Goal: Information Seeking & Learning: Find specific fact

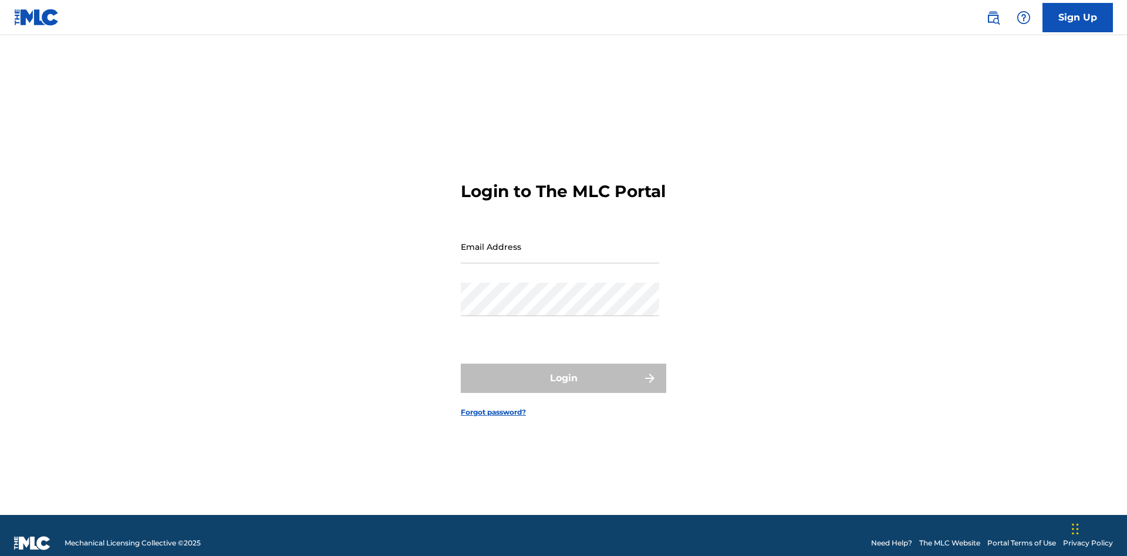
scroll to position [15, 0]
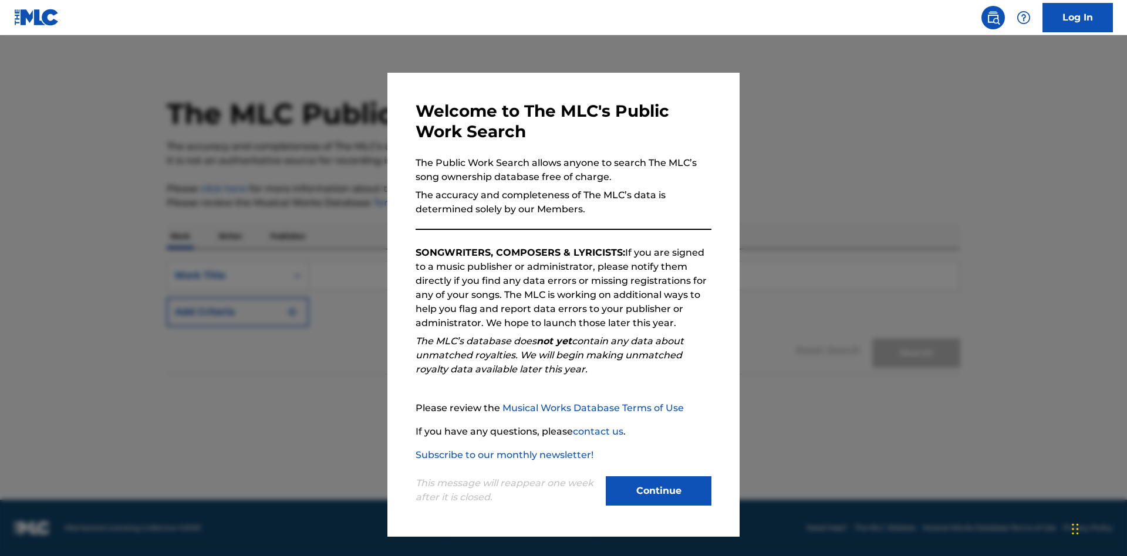
click at [658, 491] on button "Continue" at bounding box center [659, 490] width 106 height 29
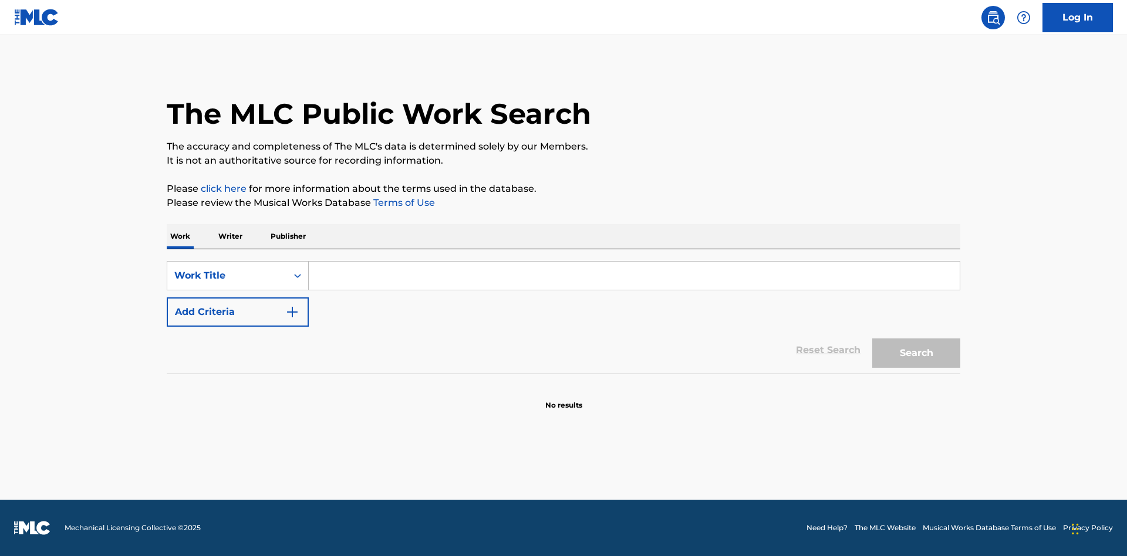
click at [238, 312] on button "Add Criteria" at bounding box center [238, 312] width 142 height 29
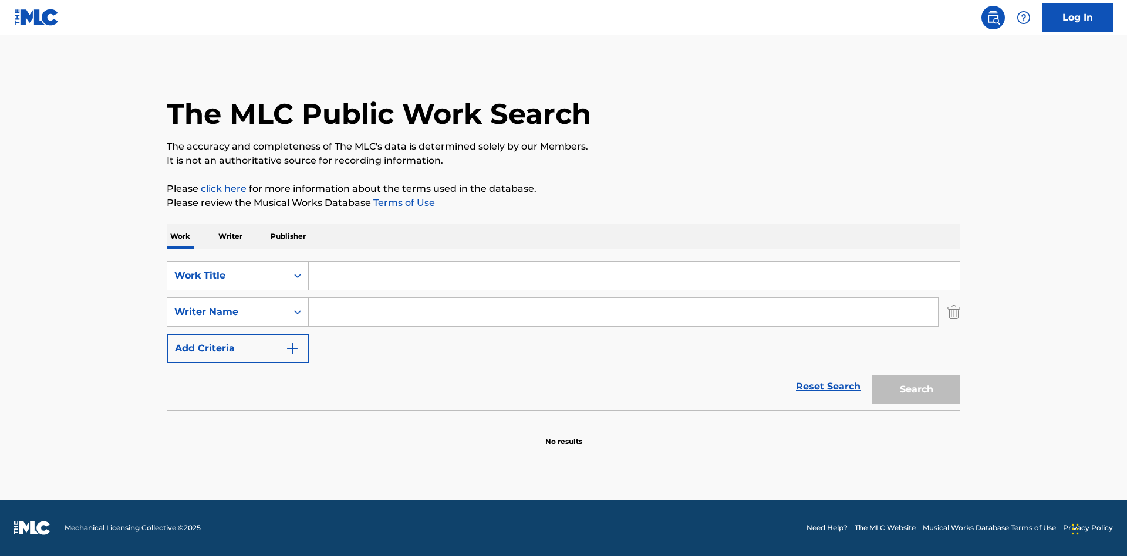
click at [238, 349] on button "Add Criteria" at bounding box center [238, 348] width 142 height 29
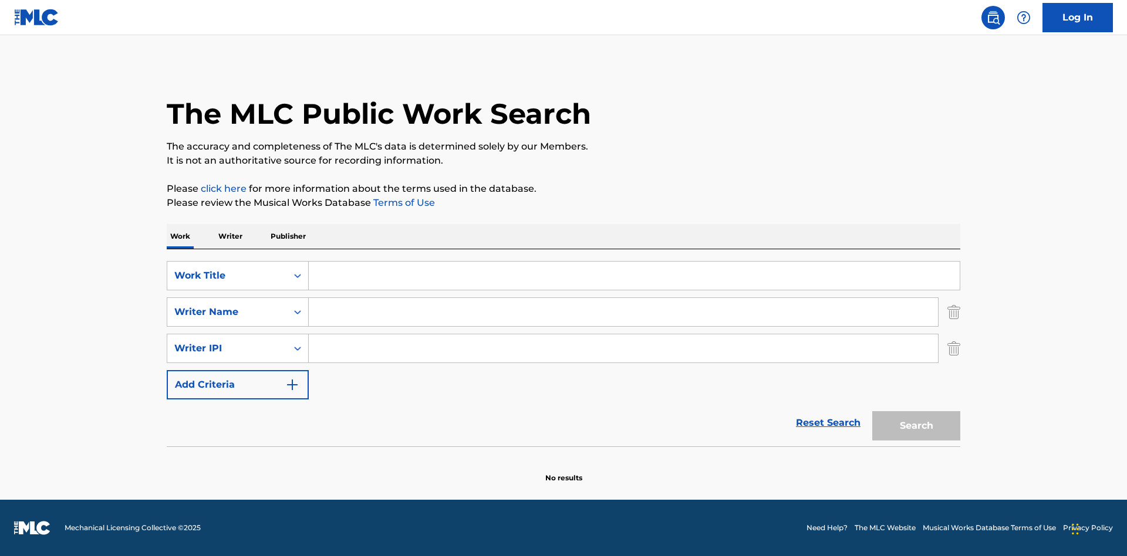
click at [238, 385] on button "Add Criteria" at bounding box center [238, 384] width 142 height 29
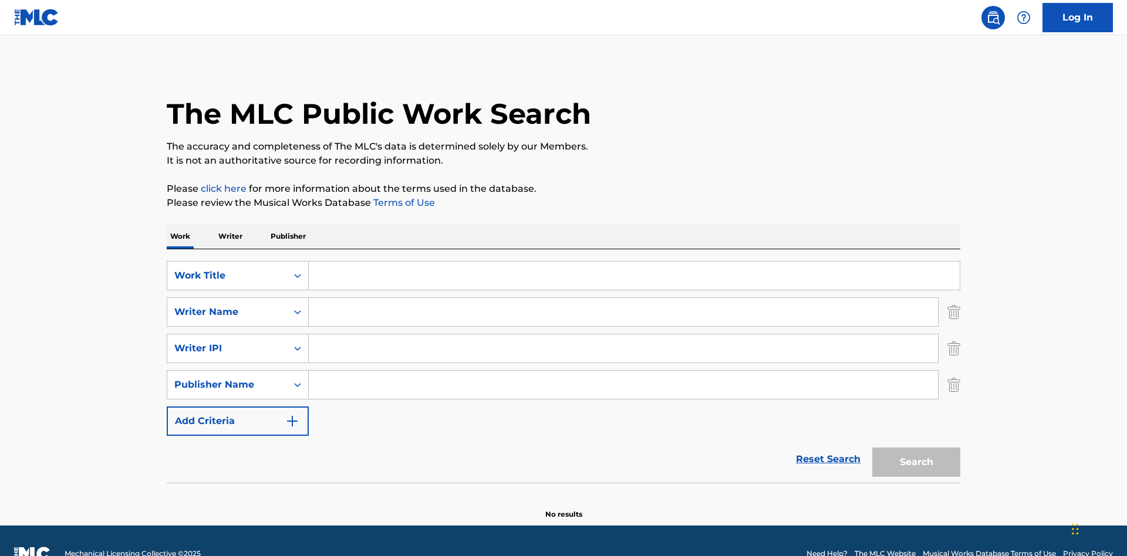
click at [238, 407] on button "Add Criteria" at bounding box center [238, 421] width 142 height 29
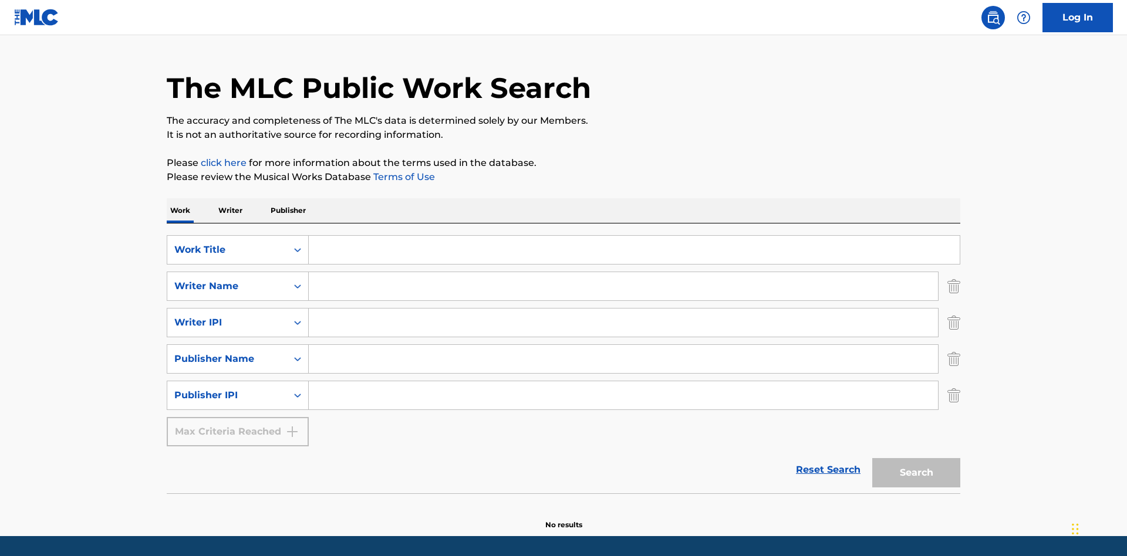
scroll to position [62, 0]
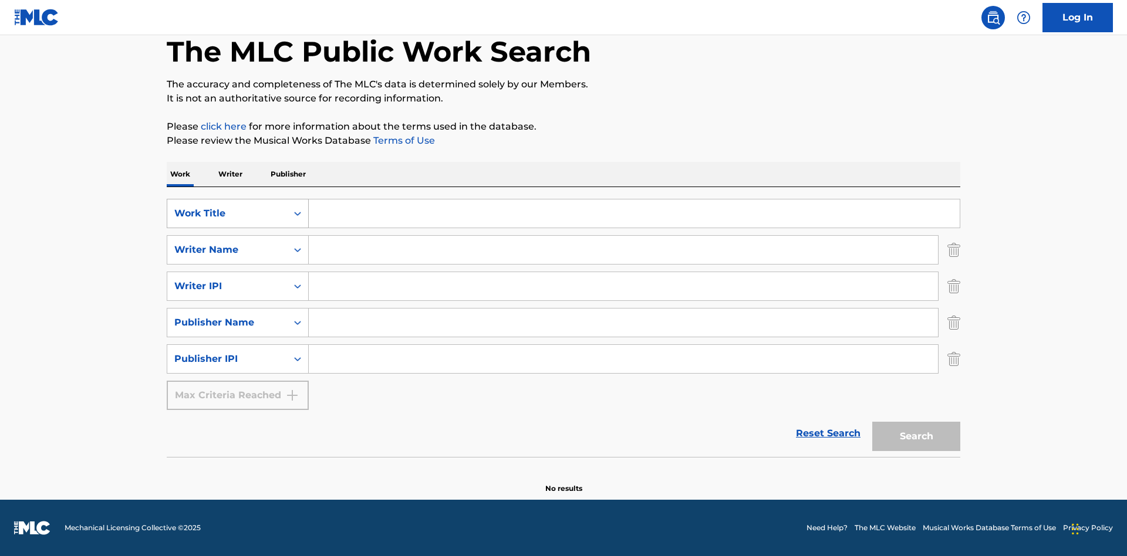
click at [227, 214] on div "Work Title" at bounding box center [227, 214] width 106 height 14
click at [238, 243] on div "ISWC" at bounding box center [237, 242] width 141 height 29
click at [227, 250] on div "Writer Name" at bounding box center [227, 250] width 106 height 14
click at [238, 279] on div "MLC Publisher Number" at bounding box center [237, 279] width 141 height 29
click at [227, 286] on div "Writer IPI" at bounding box center [227, 286] width 106 height 14
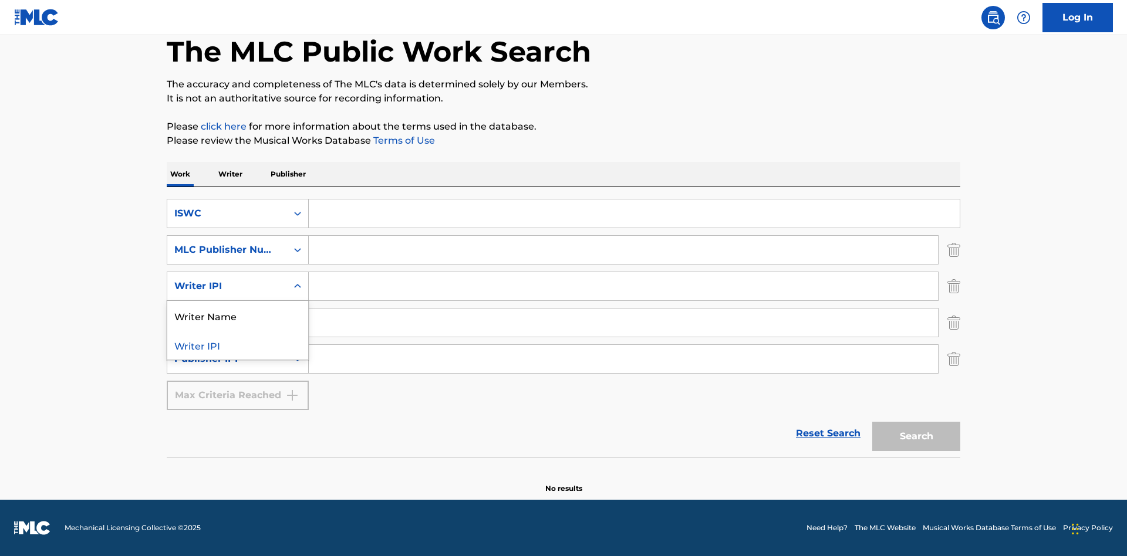
click at [238, 316] on div "Writer Name" at bounding box center [237, 315] width 141 height 29
click at [227, 323] on div "Publisher Name" at bounding box center [227, 323] width 106 height 14
click at [238, 352] on div "Writer IPI" at bounding box center [237, 351] width 141 height 29
click at [227, 359] on div "Publisher IPI" at bounding box center [227, 359] width 106 height 14
click at [238, 388] on div "Publisher Name" at bounding box center [237, 388] width 141 height 29
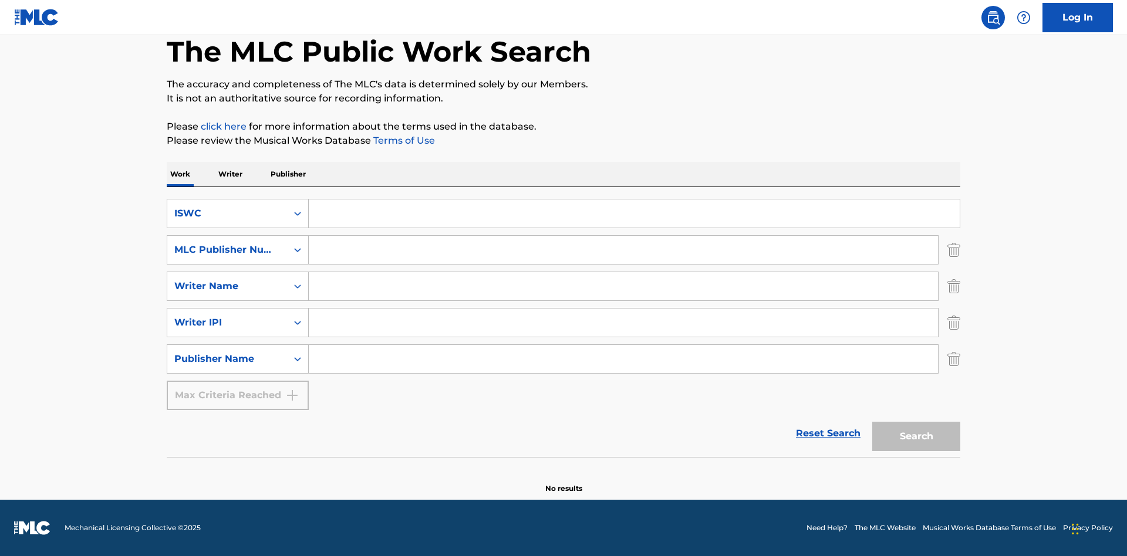
click at [634, 214] on input "Search Form" at bounding box center [634, 214] width 651 height 28
type input "T-917.105.8"
click at [623, 250] on input "Search Form" at bounding box center [623, 250] width 629 height 28
type input "P06967"
click at [623, 286] on input "Search Form" at bounding box center [623, 286] width 629 height 28
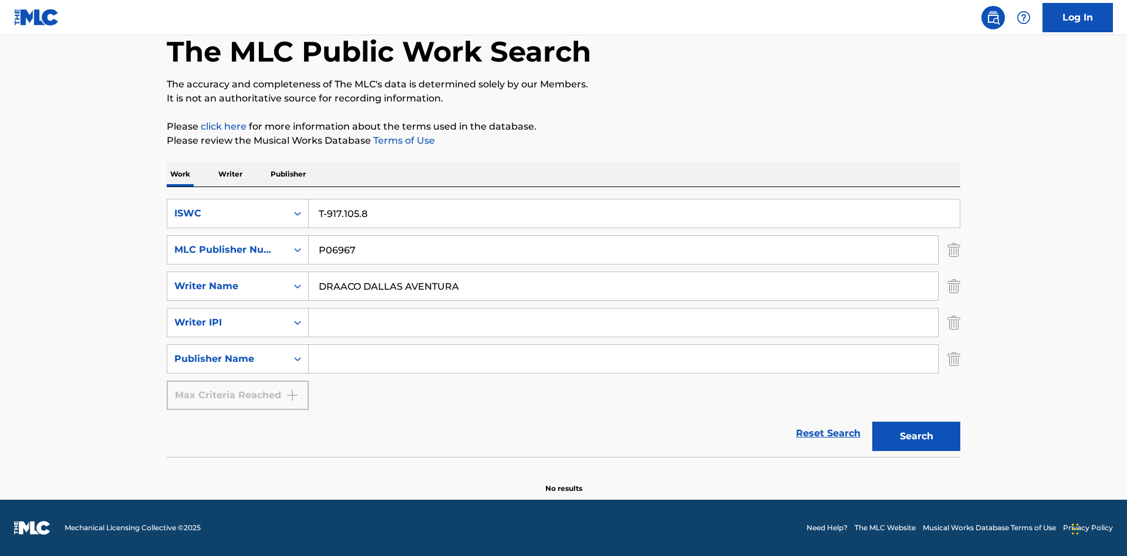
type input "DRAACO DALLAS AVENTURA"
click at [623, 323] on input "Search Form" at bounding box center [623, 323] width 629 height 28
type input "00766422818"
click at [623, 359] on input "Search Form" at bounding box center [623, 359] width 629 height 28
type input "DRAACO AVENTURA PUB DESIGNEE"
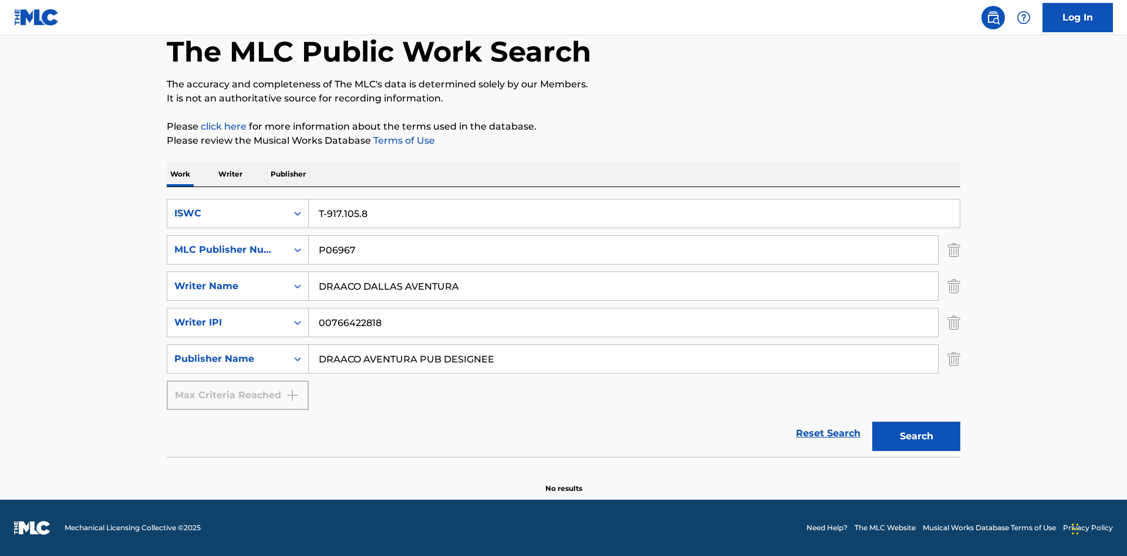
click at [916, 437] on button "Search" at bounding box center [916, 436] width 88 height 29
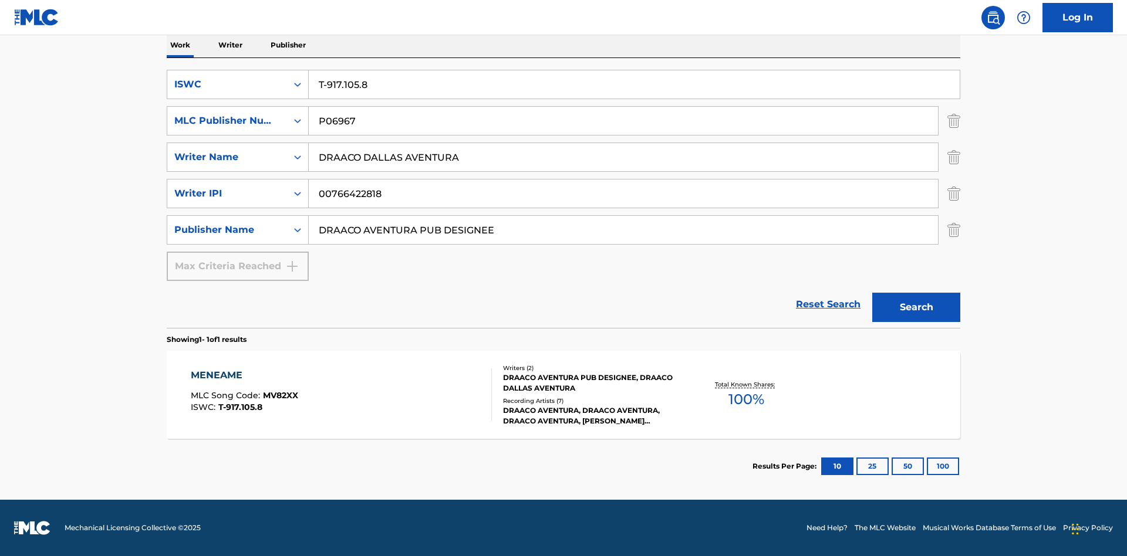
click at [927, 467] on button "100" at bounding box center [943, 467] width 32 height 18
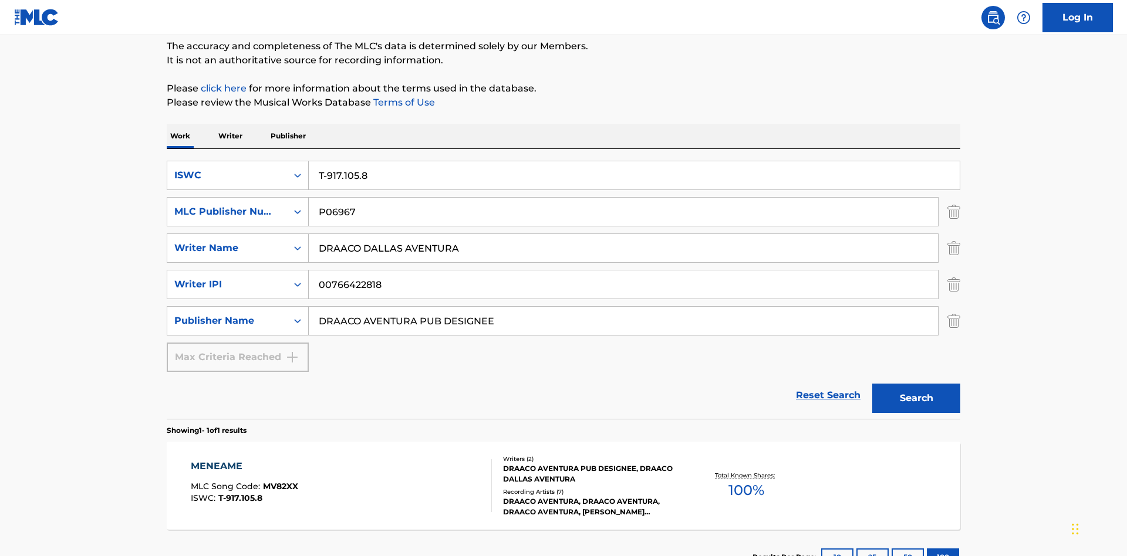
scroll to position [191, 0]
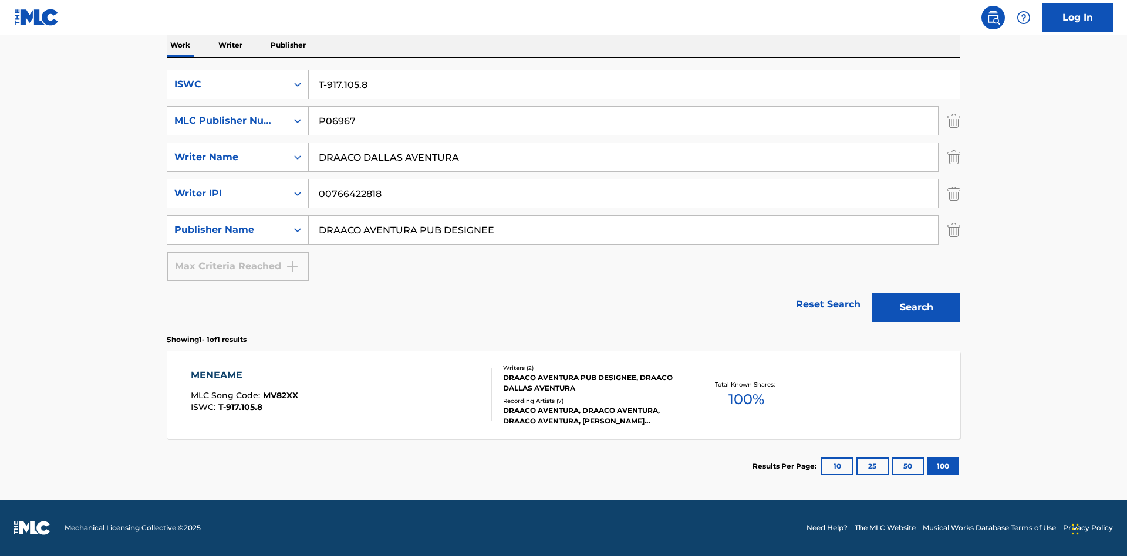
click at [244, 376] on div "MENEAME" at bounding box center [244, 376] width 107 height 14
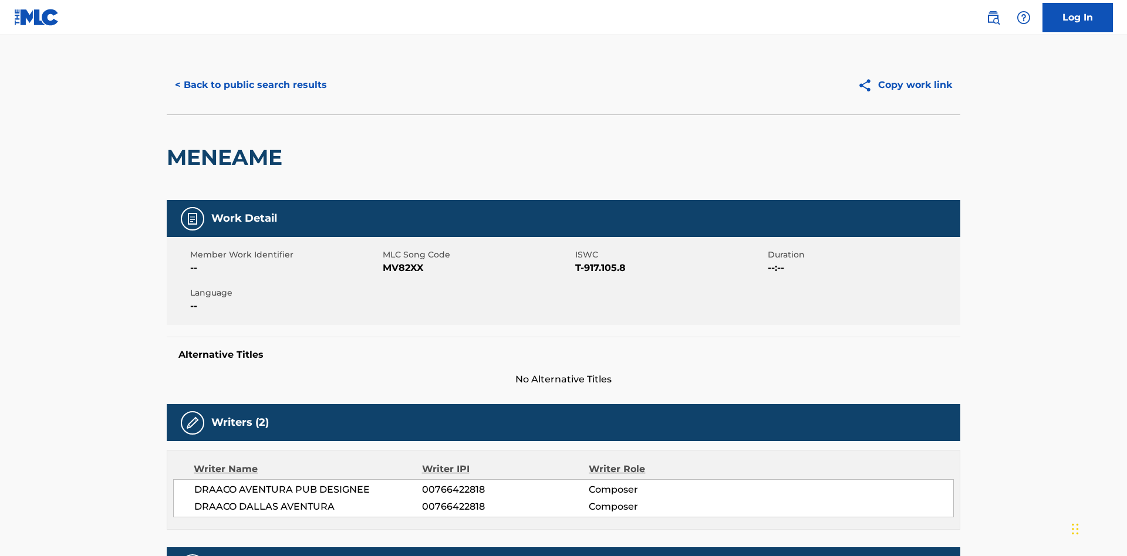
click at [249, 85] on button "< Back to public search results" at bounding box center [251, 84] width 168 height 29
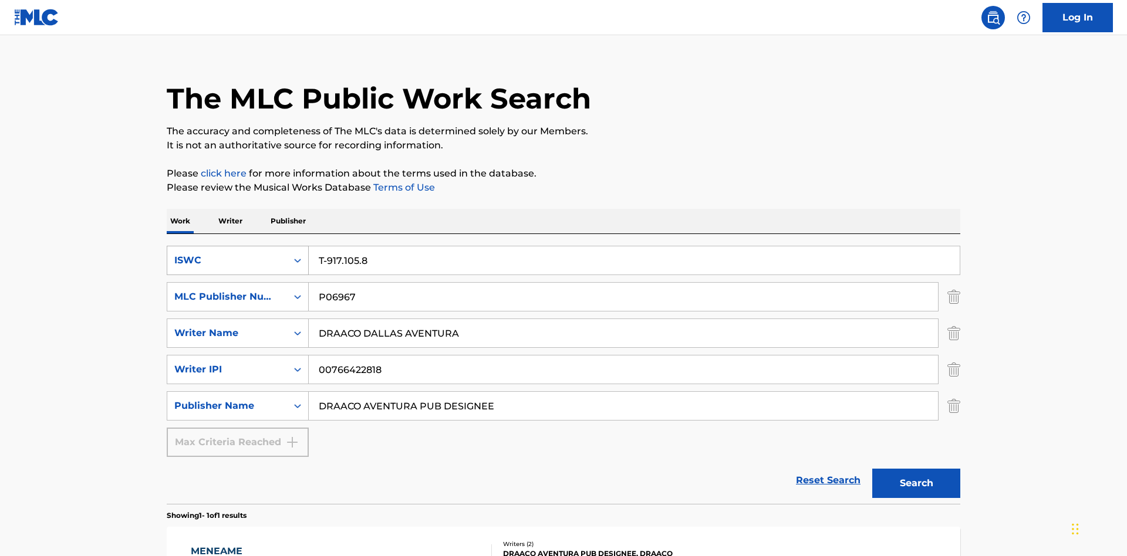
click at [227, 253] on div "ISWC" at bounding box center [227, 260] width 106 height 14
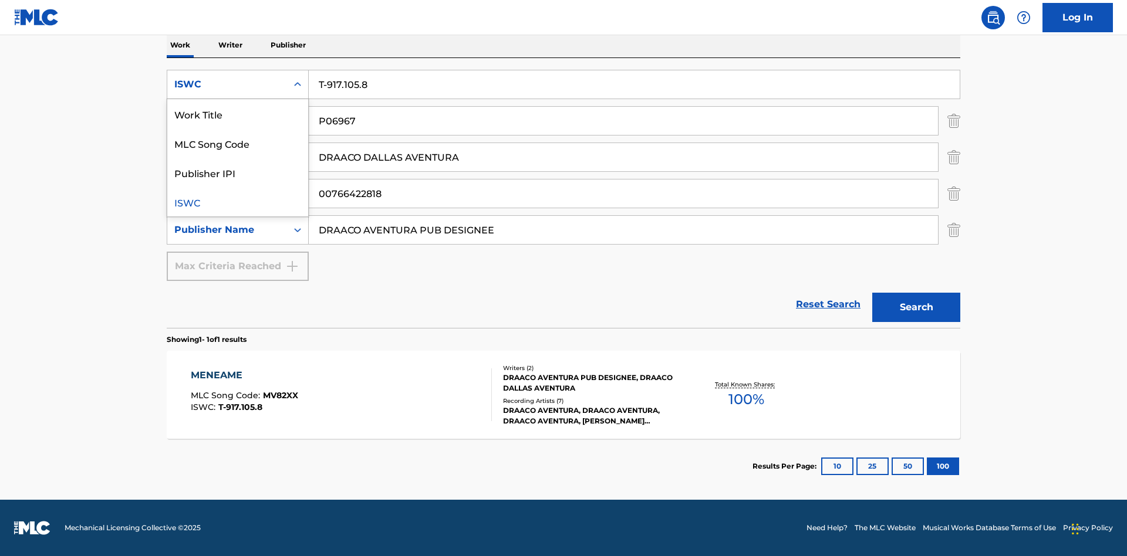
click at [238, 143] on div "MLC Song Code" at bounding box center [237, 143] width 141 height 29
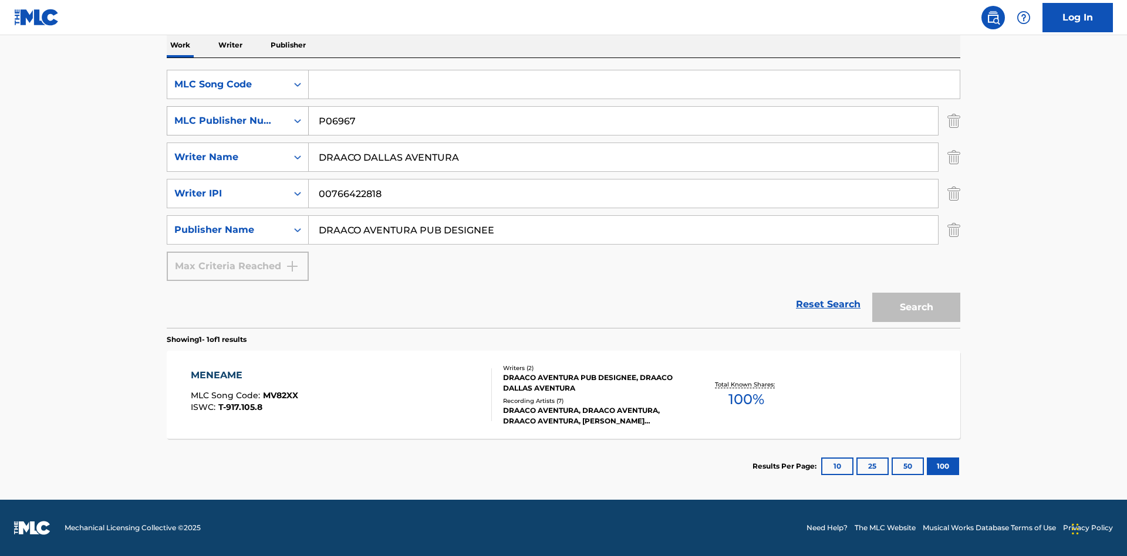
click at [227, 121] on div "MLC Publisher Number" at bounding box center [227, 121] width 106 height 14
click at [238, 150] on div "Publisher IPI" at bounding box center [237, 150] width 141 height 29
click at [634, 84] on input "Search Form" at bounding box center [634, 84] width 651 height 28
type input "MV82XX"
click at [623, 121] on input "Search Form" at bounding box center [623, 121] width 629 height 28
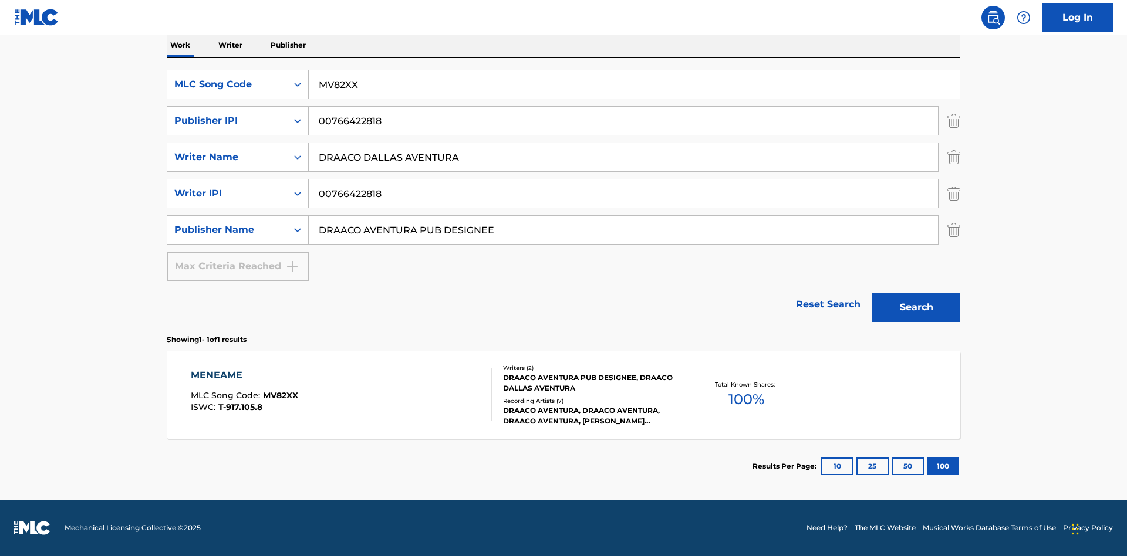
type input "00766422818"
click at [916, 307] on button "Search" at bounding box center [916, 307] width 88 height 29
click at [244, 376] on div "MENEAME" at bounding box center [244, 376] width 107 height 14
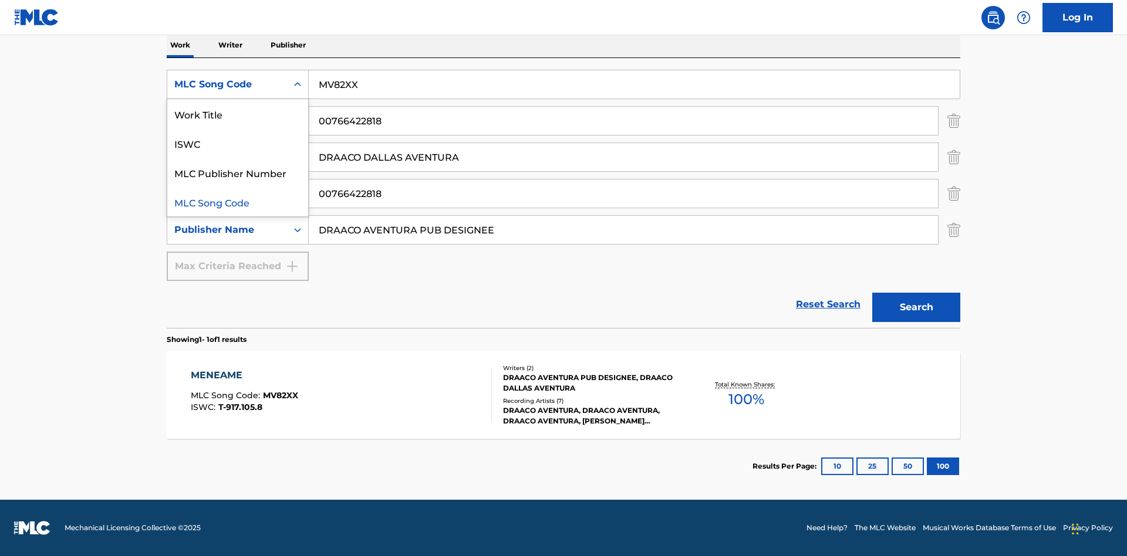
click at [238, 114] on div "Work Title" at bounding box center [237, 113] width 141 height 29
click at [916, 307] on button "Search" at bounding box center [916, 307] width 88 height 29
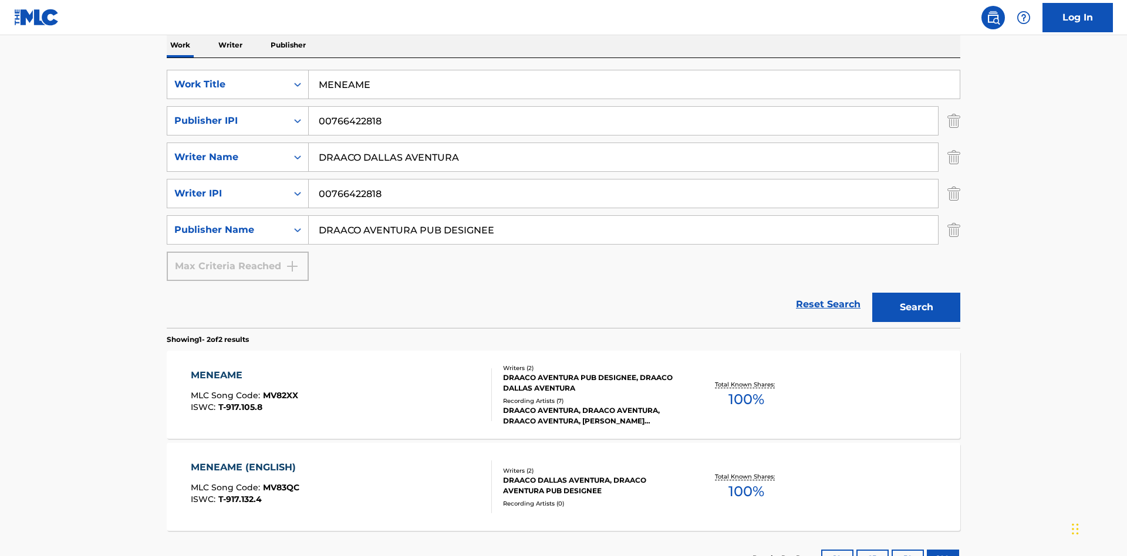
click at [244, 369] on div "MENEAME" at bounding box center [244, 376] width 107 height 14
